Goal: Check status: Check status

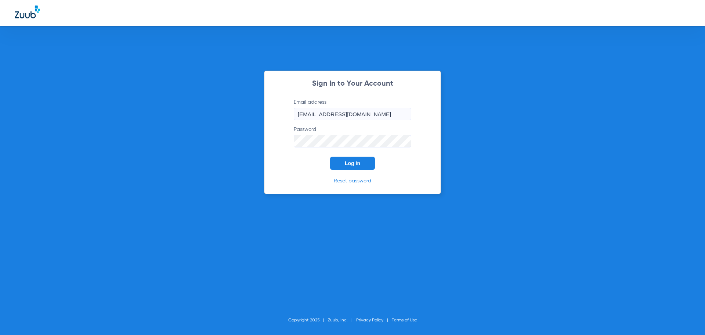
click at [342, 163] on button "Log In" at bounding box center [352, 163] width 45 height 13
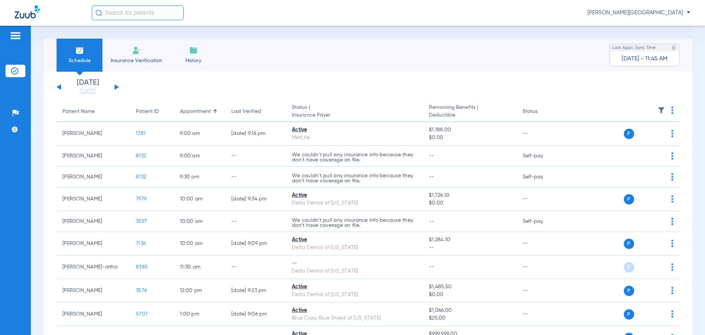
click at [117, 17] on input "text" at bounding box center [138, 13] width 92 height 15
type input "n"
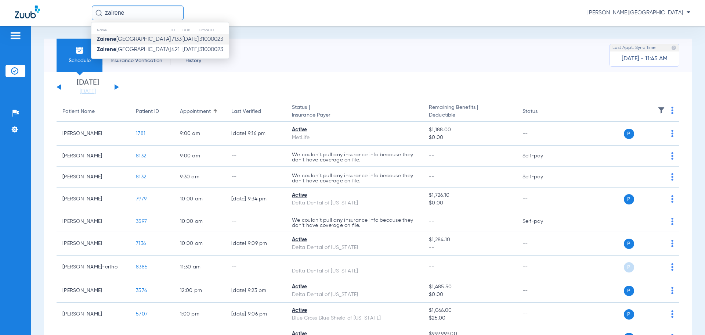
type input "zairene"
click at [130, 41] on span "Zairene Navarra" at bounding box center [134, 39] width 74 height 6
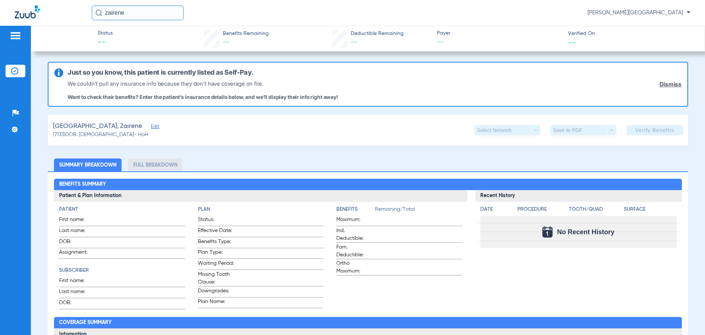
click at [22, 71] on li "Insurance Verification" at bounding box center [16, 71] width 20 height 12
